Goal: Check status: Check status

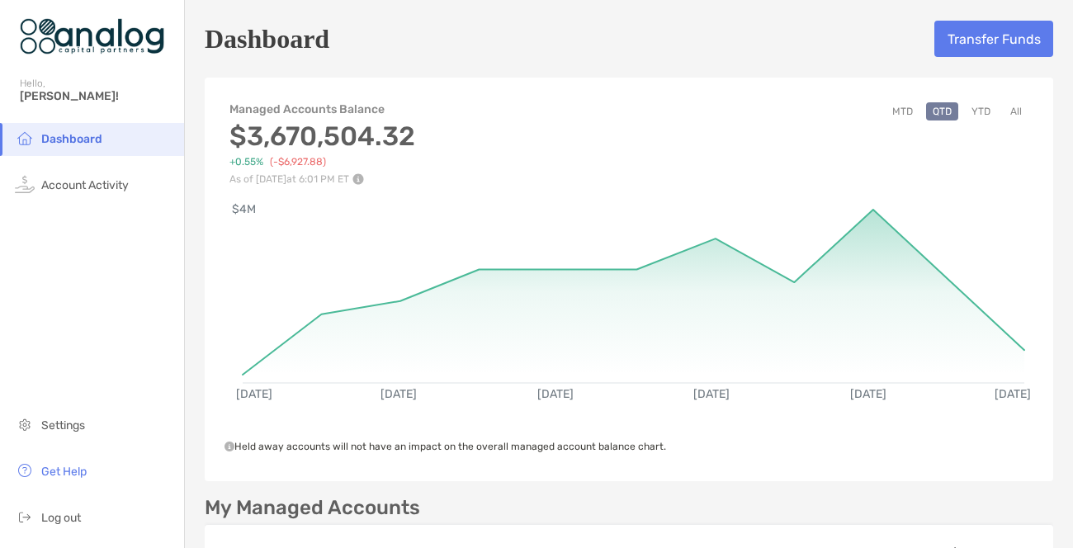
click at [903, 112] on button "MTD" at bounding box center [902, 111] width 34 height 18
click at [516, 109] on div "Managed Accounts Balance $3,670,504.32 +0.55% (-$6,927.88) As of [DATE] 6:01 PM…" at bounding box center [629, 135] width 848 height 99
click at [64, 189] on span "Account Activity" at bounding box center [84, 185] width 87 height 14
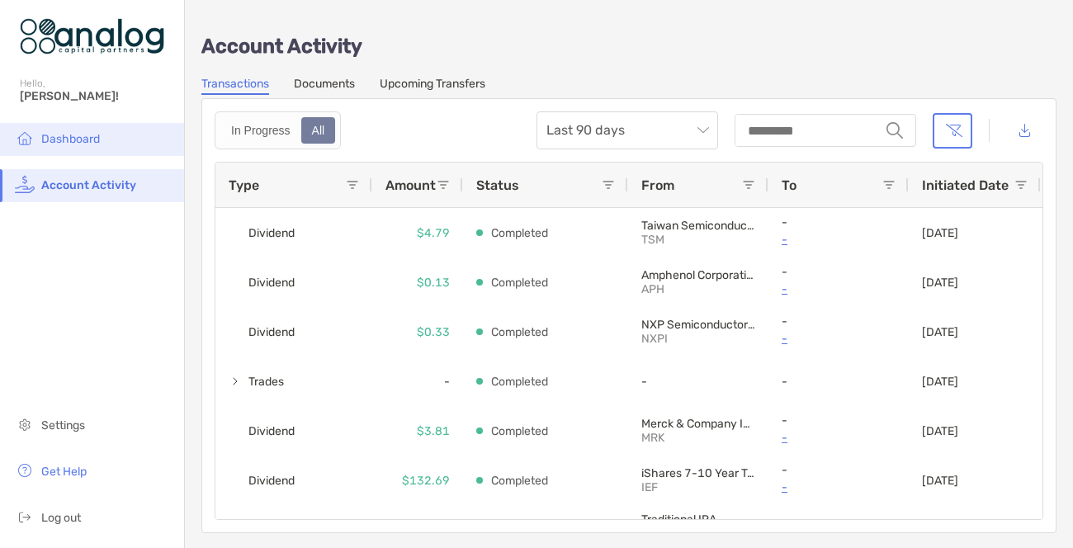
click at [82, 145] on li "Dashboard" at bounding box center [92, 139] width 184 height 33
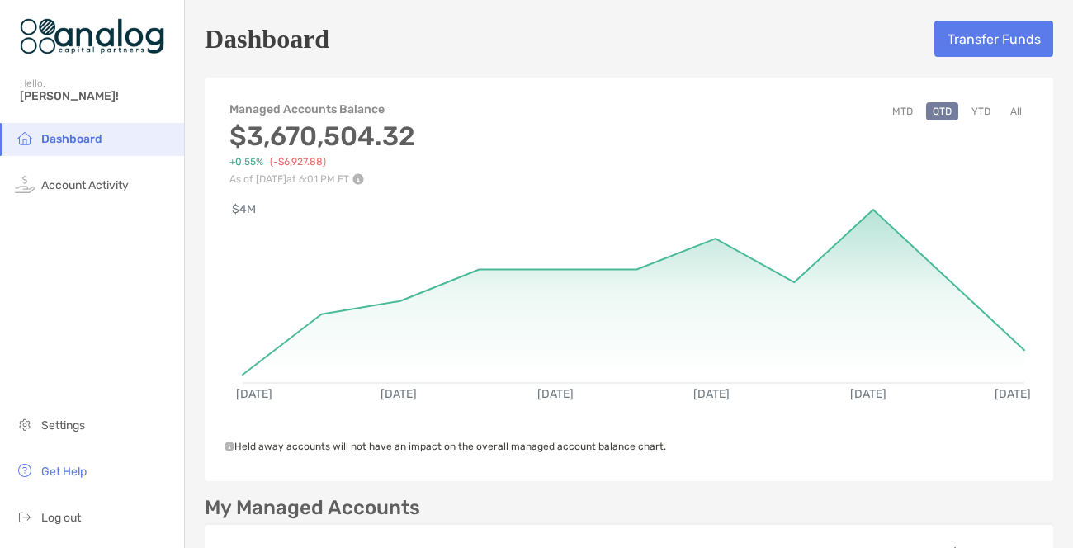
click at [610, 120] on div "Managed Accounts Balance $3,670,504.32 +0.55% (-$6,927.88) As of [DATE] 6:01 PM…" at bounding box center [629, 135] width 848 height 99
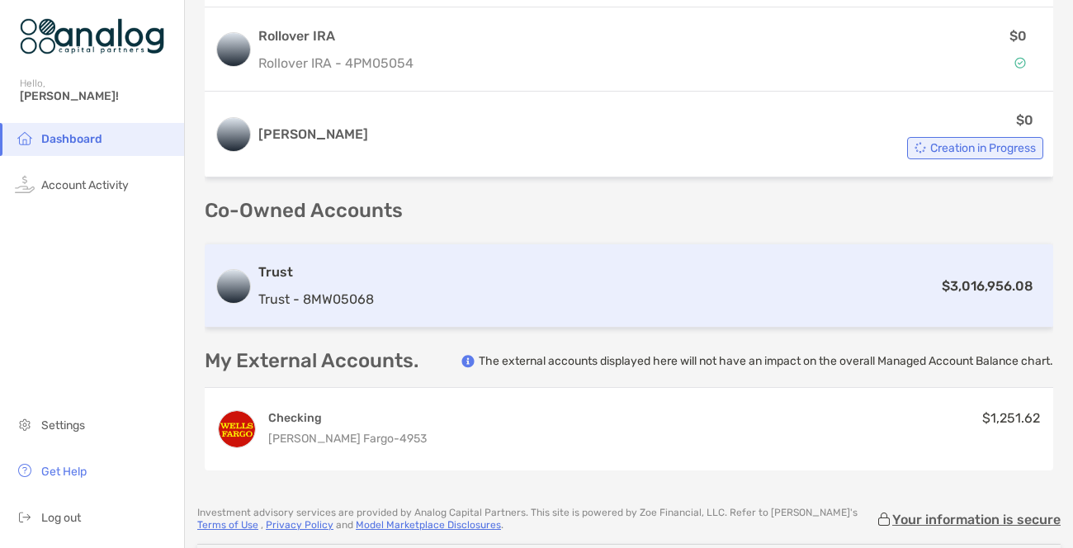
scroll to position [825, 0]
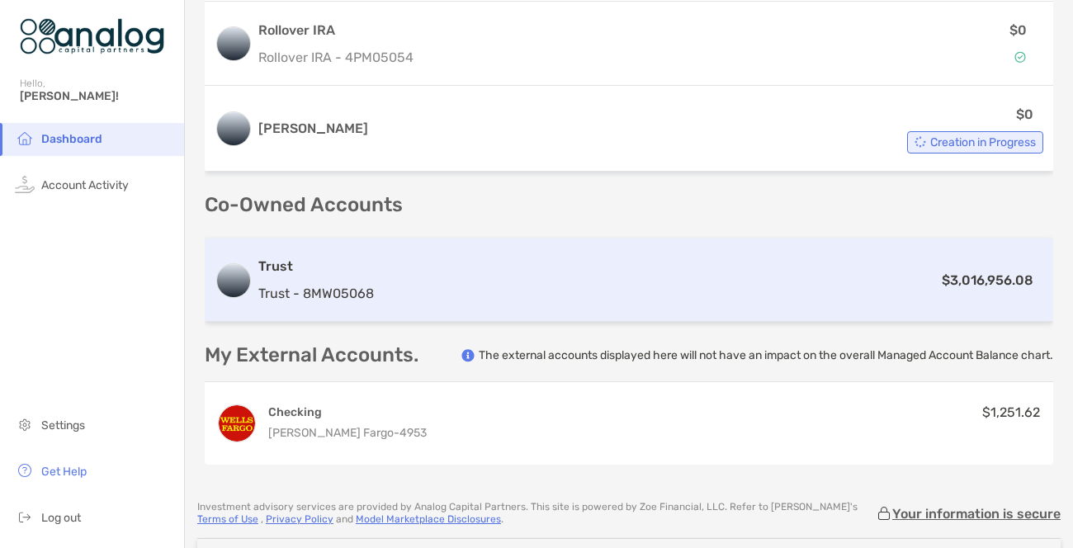
click at [653, 284] on div "$3,016,956.08" at bounding box center [711, 280] width 663 height 21
